Goal: Find specific page/section: Find specific page/section

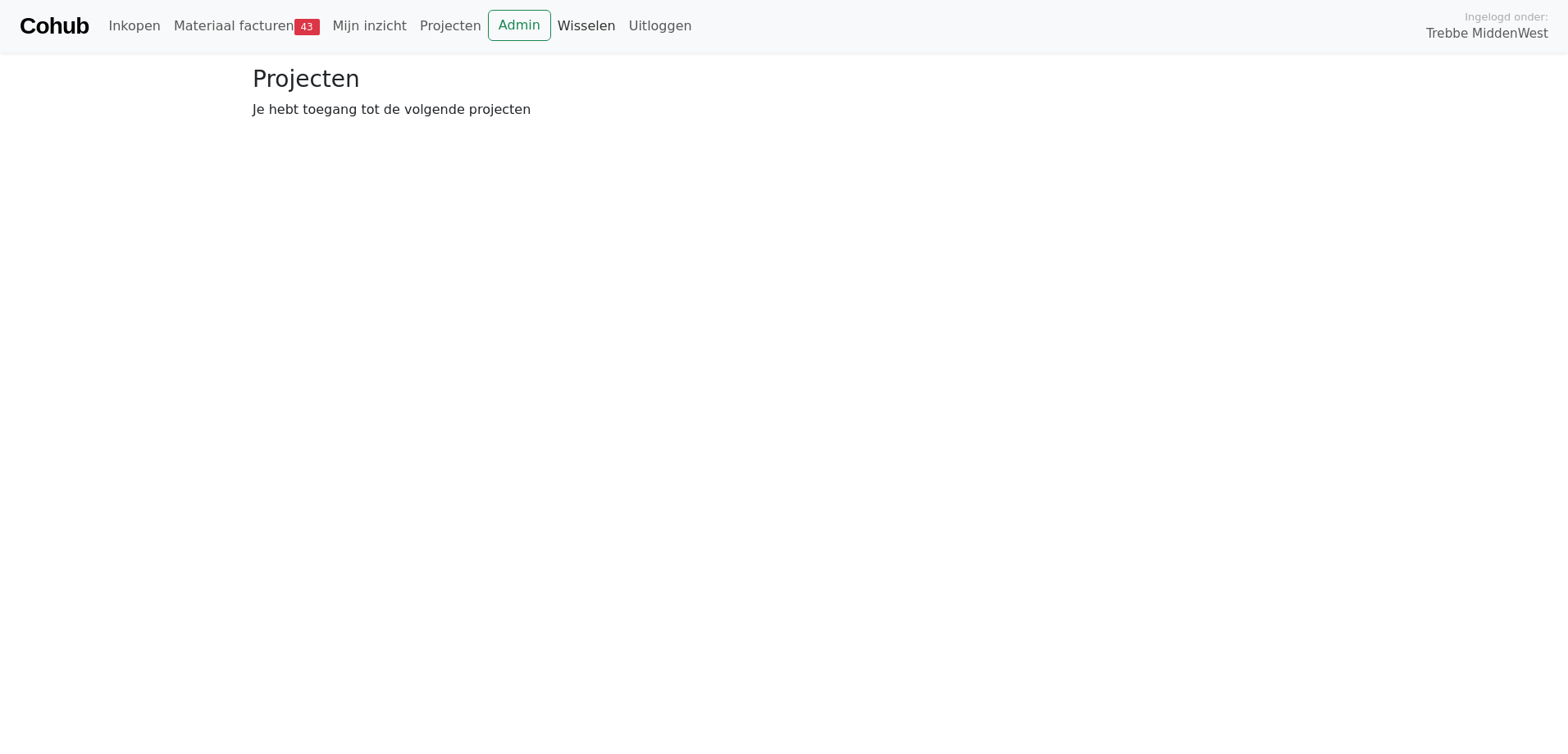
click at [551, 26] on link "Wisselen" at bounding box center [586, 26] width 72 height 33
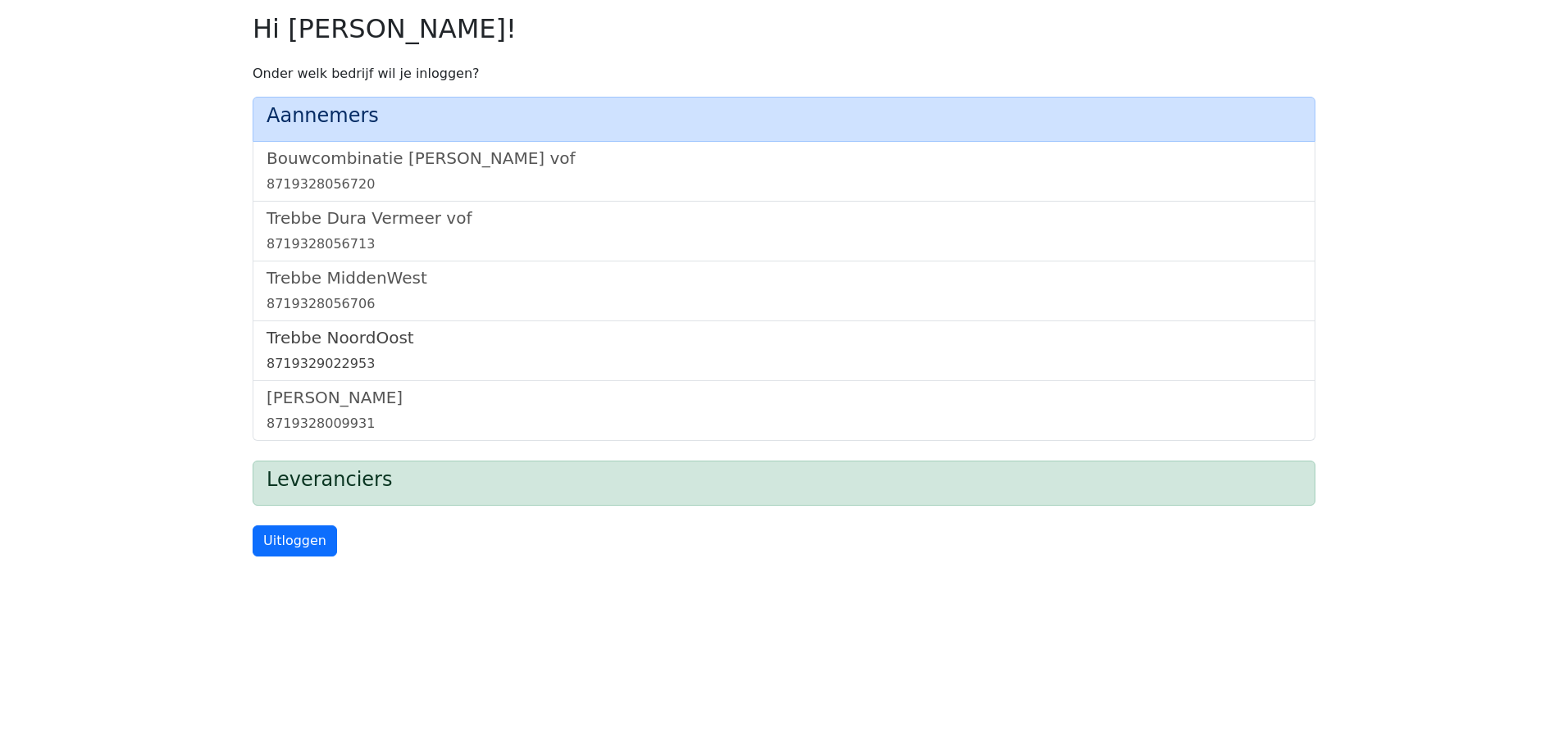
click at [377, 340] on h5 "Trebbe NoordOost" at bounding box center [784, 338] width 1035 height 20
